Goal: Task Accomplishment & Management: Manage account settings

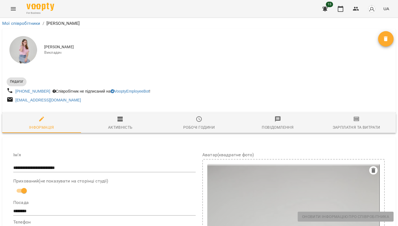
select select "**"
click at [12, 25] on link "Мої співробітники" at bounding box center [21, 23] width 38 height 5
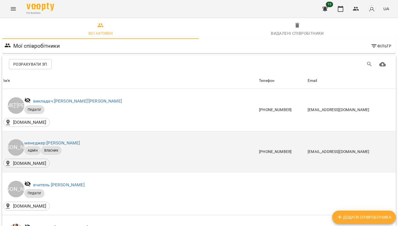
scroll to position [44, 0]
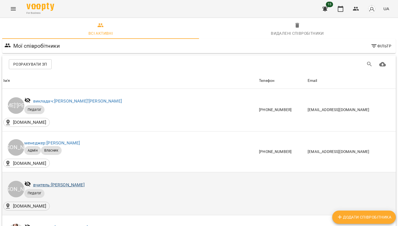
click at [65, 182] on link "вчитель: [PERSON_NAME]" at bounding box center [58, 184] width 51 height 5
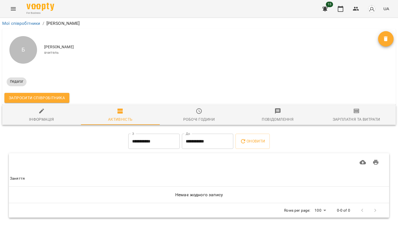
click at [52, 112] on span "Інформація" at bounding box center [42, 115] width 72 height 15
select select "**"
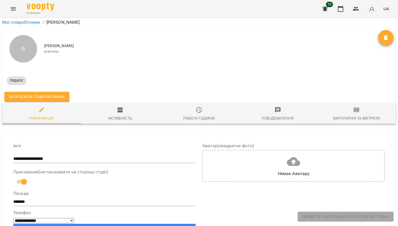
scroll to position [48, 0]
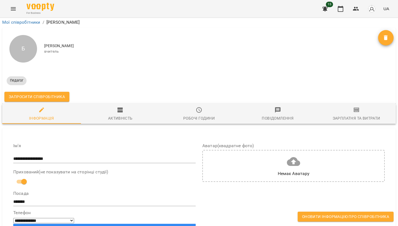
scroll to position [73, 0]
type input "**********"
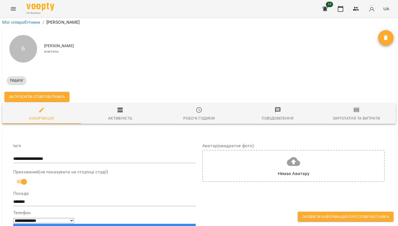
scroll to position [465, 0]
type input "**********"
click at [330, 218] on span "Оновити інформацію про співробітника" at bounding box center [345, 217] width 87 height 7
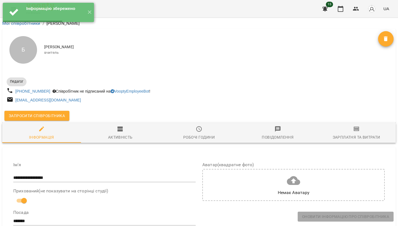
scroll to position [0, 0]
click at [90, 14] on button "✕" at bounding box center [89, 12] width 9 height 19
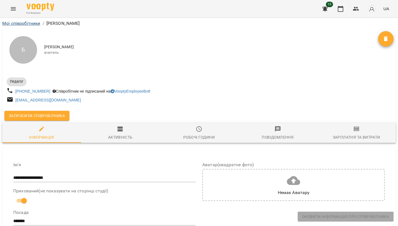
click at [21, 22] on link "Мої співробітники" at bounding box center [21, 23] width 38 height 5
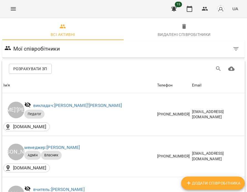
click at [71, 105] on link "викладач: [PERSON_NAME]'[PERSON_NAME]" at bounding box center [77, 105] width 89 height 5
drag, startPoint x: 182, startPoint y: 5, endPoint x: 71, endPoint y: 105, distance: 148.6
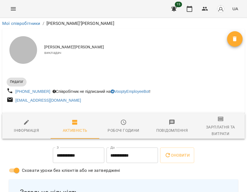
click at [35, 131] on div "Інформація" at bounding box center [26, 130] width 25 height 7
select select "**"
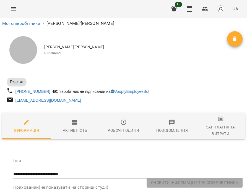
click at [31, 54] on div at bounding box center [23, 50] width 28 height 28
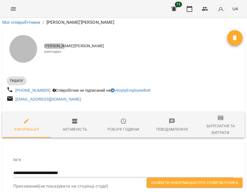
scroll to position [312, 0]
click at [162, 185] on span "Оновити інформацію про співробітника" at bounding box center [194, 182] width 87 height 7
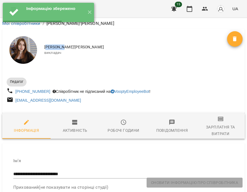
scroll to position [0, 0]
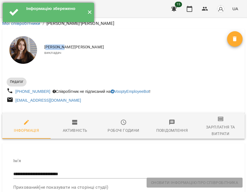
click at [88, 14] on button "✕" at bounding box center [89, 12] width 9 height 19
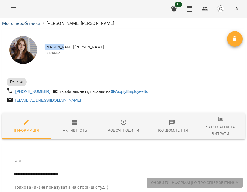
click at [31, 25] on link "Мої співробітники" at bounding box center [21, 23] width 38 height 5
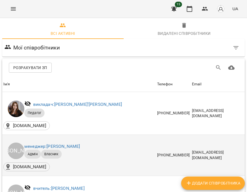
scroll to position [33, 0]
click at [39, 144] on link "менеджер: [PERSON_NAME]" at bounding box center [51, 146] width 55 height 5
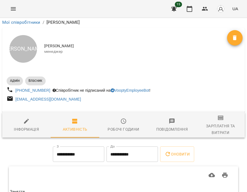
scroll to position [49, 0]
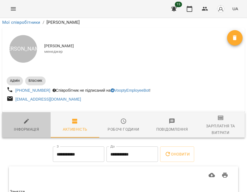
click at [36, 126] on div "Інформація" at bounding box center [26, 129] width 25 height 7
select select "**"
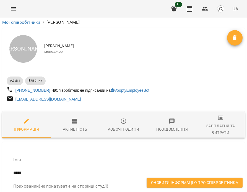
scroll to position [629, 0]
click at [175, 183] on span "Оновити інформацію про співробітника" at bounding box center [194, 182] width 87 height 7
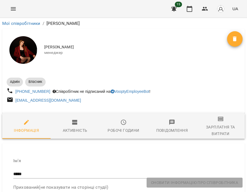
scroll to position [0, 0]
click at [31, 23] on link "Мої співробітники" at bounding box center [21, 23] width 38 height 5
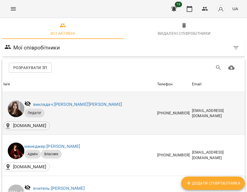
scroll to position [80, 0]
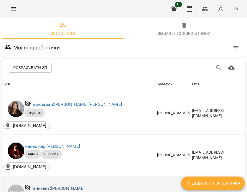
click at [59, 186] on link "вчитель: [PERSON_NAME]" at bounding box center [58, 188] width 51 height 5
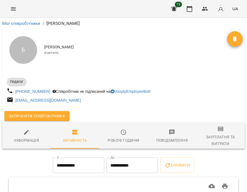
click at [27, 132] on icon "button" at bounding box center [26, 132] width 7 height 7
select select "**"
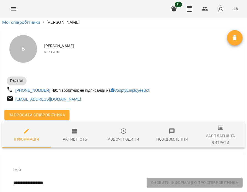
scroll to position [325, 0]
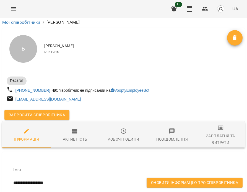
click at [194, 184] on span "Оновити інформацію про співробітника" at bounding box center [194, 182] width 87 height 7
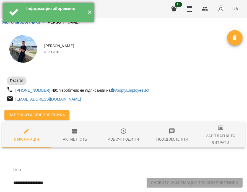
click at [91, 13] on button "✕" at bounding box center [89, 12] width 9 height 19
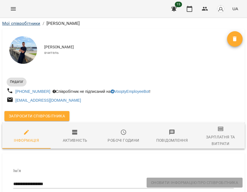
scroll to position [0, 0]
click at [25, 25] on link "Мої співробітники" at bounding box center [21, 23] width 38 height 5
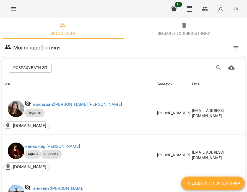
scroll to position [280, 0]
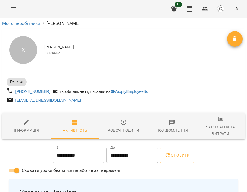
click at [25, 129] on div "Інформація" at bounding box center [26, 130] width 25 height 7
select select "**"
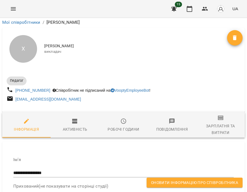
scroll to position [491, 0]
click at [174, 183] on span "Оновити інформацію про співробітника" at bounding box center [194, 182] width 87 height 7
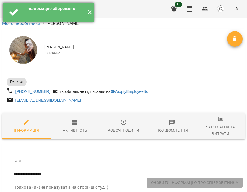
scroll to position [0, 0]
click at [88, 14] on button "✕" at bounding box center [89, 12] width 9 height 19
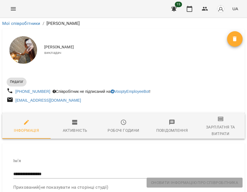
scroll to position [0, 0]
click at [21, 24] on link "Мої співробітники" at bounding box center [21, 23] width 38 height 5
